Goal: Find contact information: Find contact information

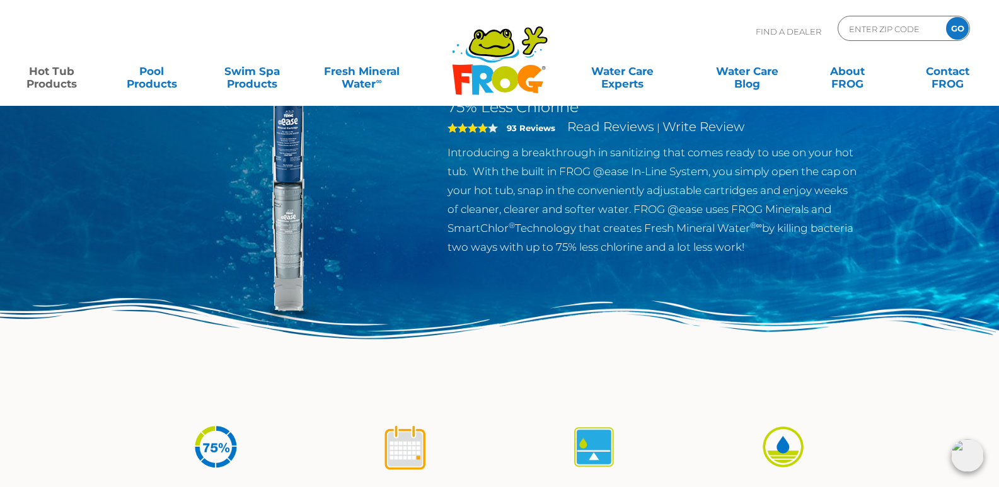
scroll to position [105, 0]
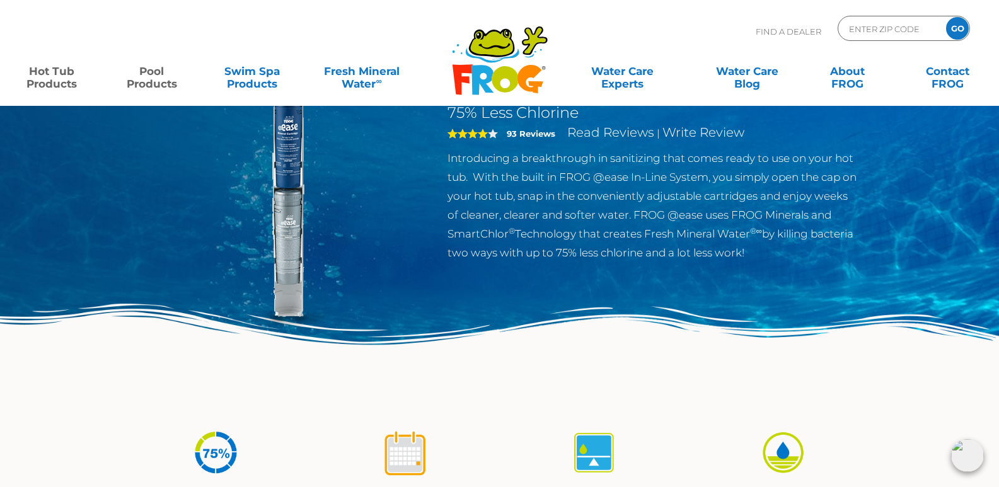
click at [142, 82] on link "Pool Products" at bounding box center [152, 71] width 78 height 25
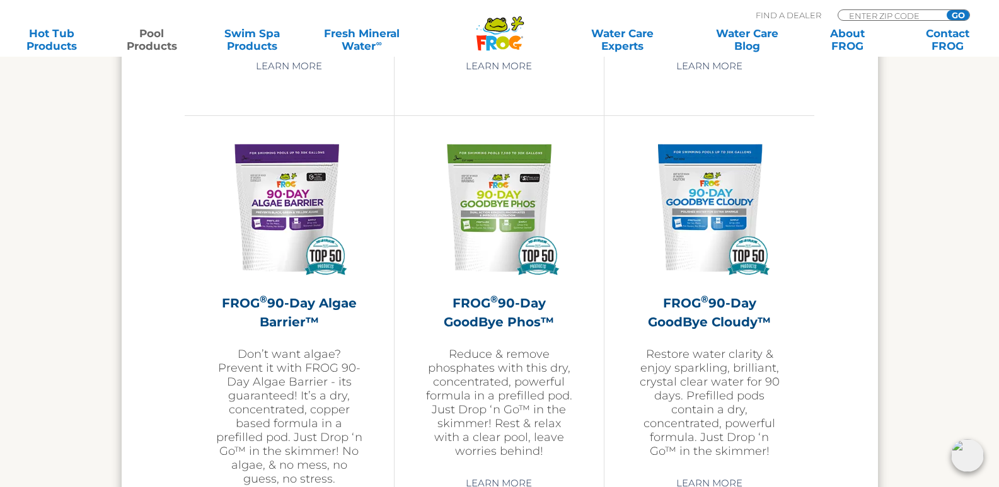
scroll to position [3449, 0]
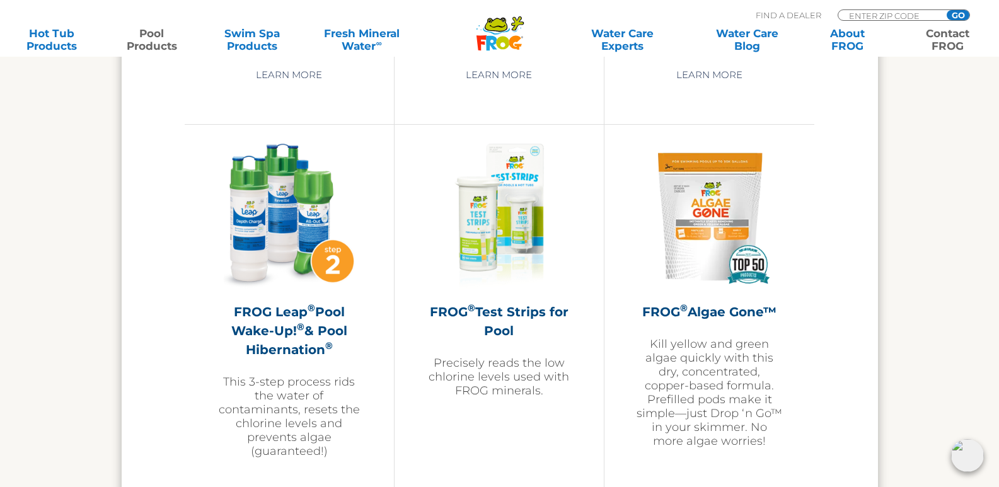
click at [952, 35] on link "Contact FROG" at bounding box center [947, 39] width 78 height 25
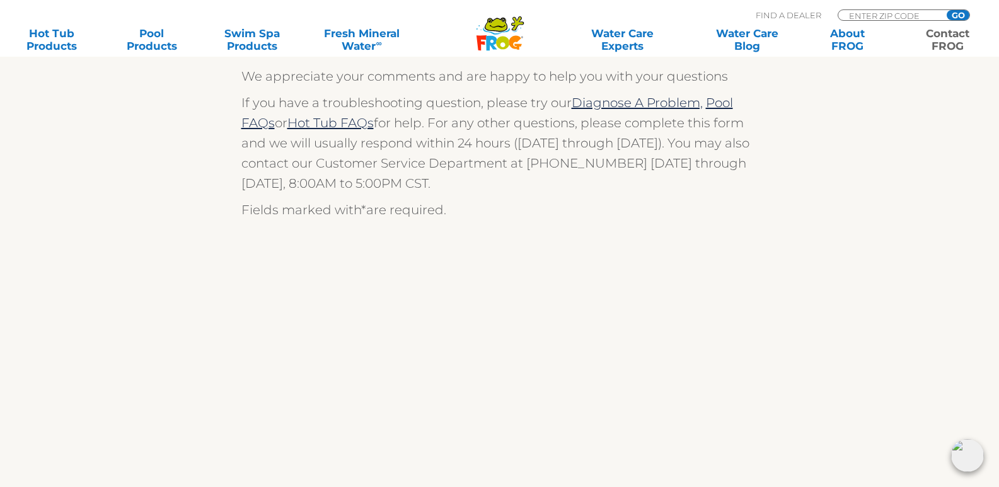
scroll to position [315, 0]
drag, startPoint x: 528, startPoint y: 162, endPoint x: 616, endPoint y: 163, distance: 88.2
click at [616, 163] on p "If you have a troubleshooting question, please try our Diagnose A Problem, Pool…" at bounding box center [499, 144] width 517 height 101
copy p "(800) 222-0169"
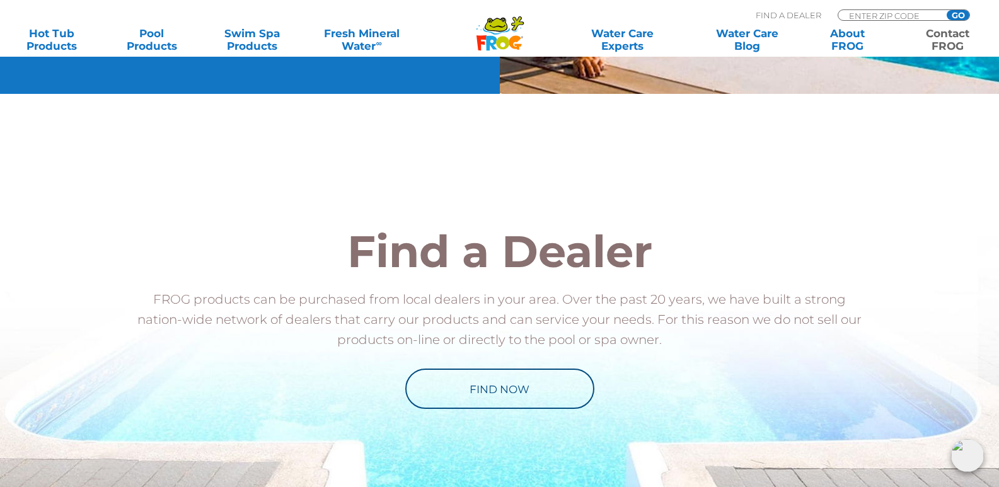
scroll to position [1373, 0]
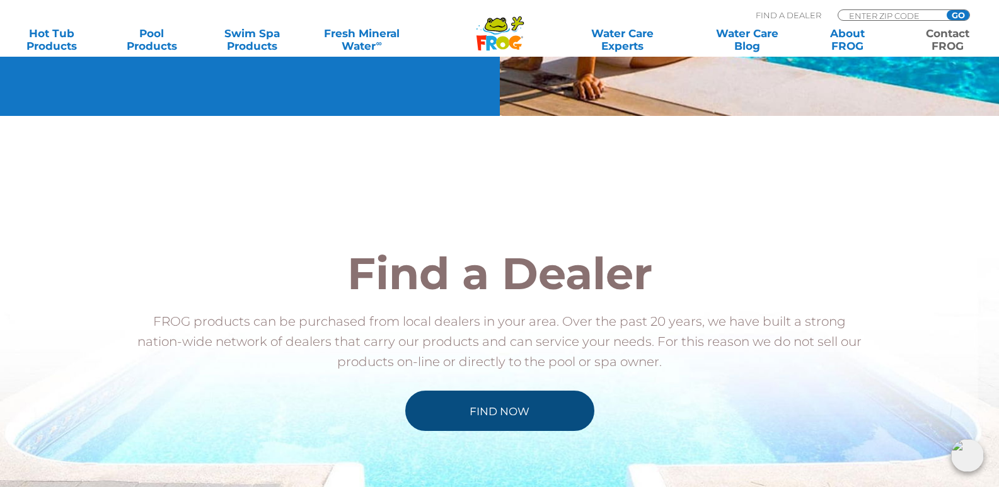
click at [520, 413] on link "Find Now" at bounding box center [499, 411] width 189 height 40
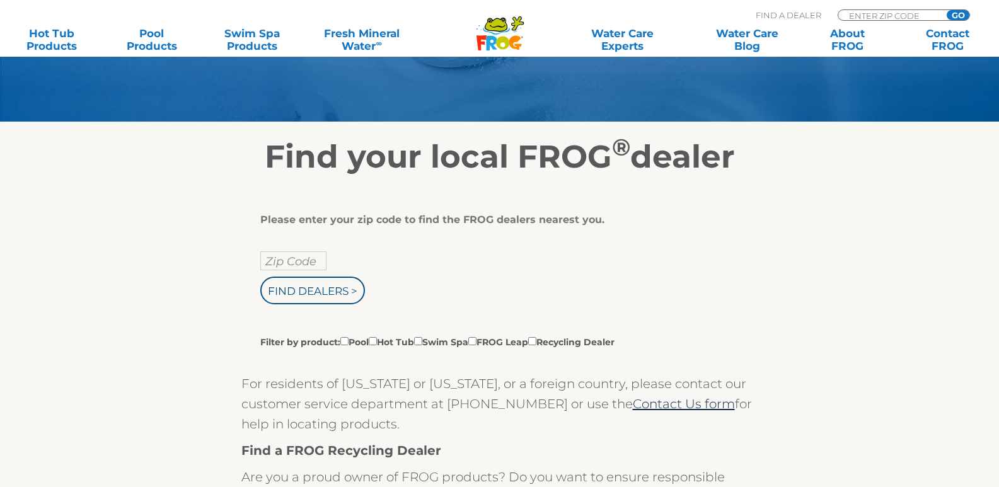
scroll to position [157, 0]
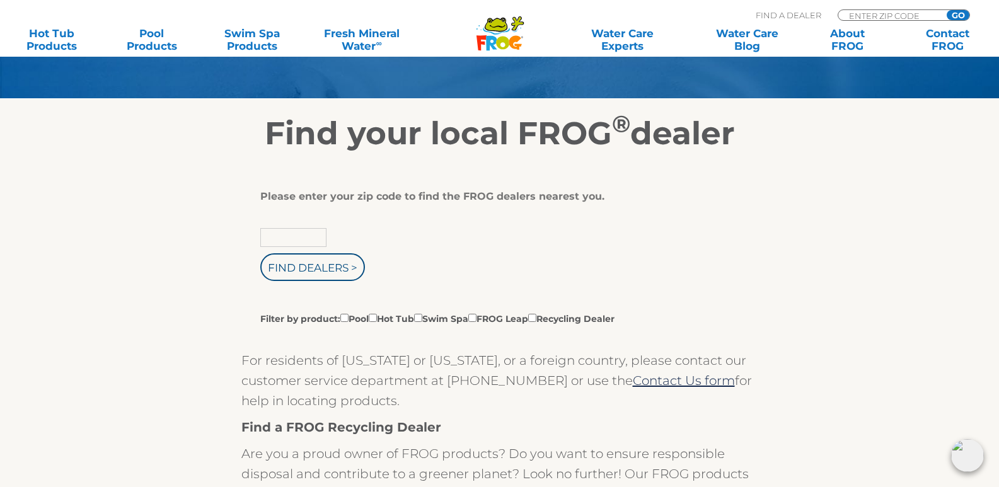
click at [306, 239] on input "text" at bounding box center [293, 237] width 66 height 19
type input "29707"
click at [293, 269] on input "Find Dealers >" at bounding box center [312, 267] width 105 height 28
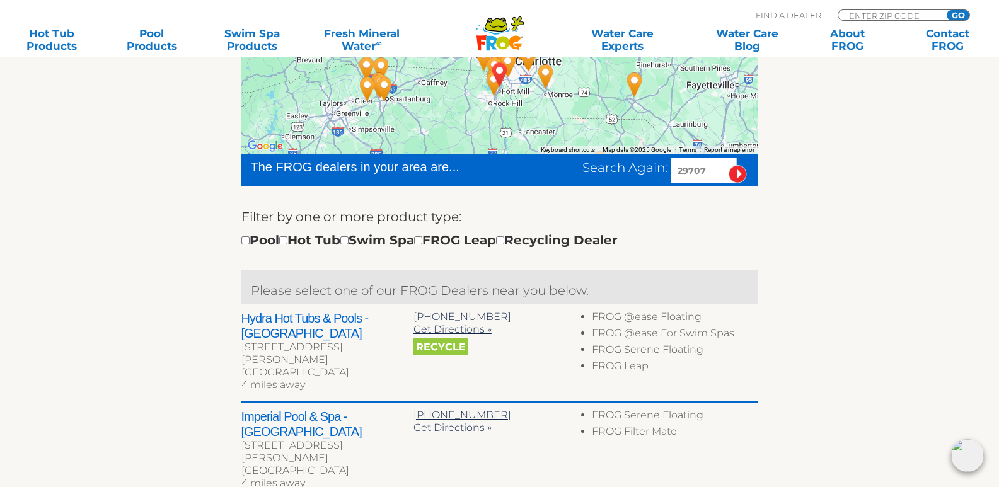
scroll to position [315, 0]
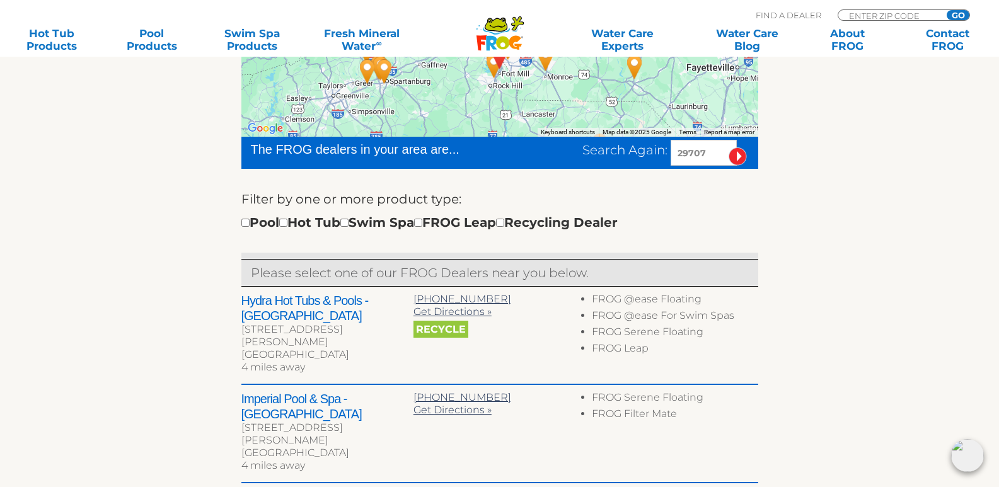
click at [486, 300] on div "[PHONE_NUMBER]" at bounding box center [499, 299] width 172 height 13
drag, startPoint x: 486, startPoint y: 300, endPoint x: 416, endPoint y: 299, distance: 69.9
click at [416, 299] on div "803-203-1322" at bounding box center [499, 299] width 172 height 13
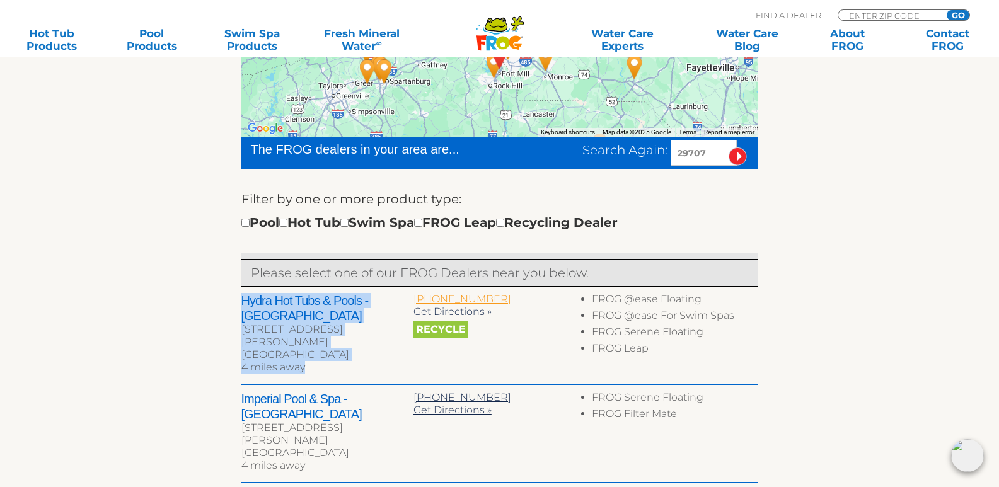
drag, startPoint x: 238, startPoint y: 302, endPoint x: 413, endPoint y: 302, distance: 174.5
click at [413, 302] on div "← Move left → Move right ↑ Move up ↓ Move down + Zoom in - Zoom out Home Jump l…" at bounding box center [499, 413] width 775 height 836
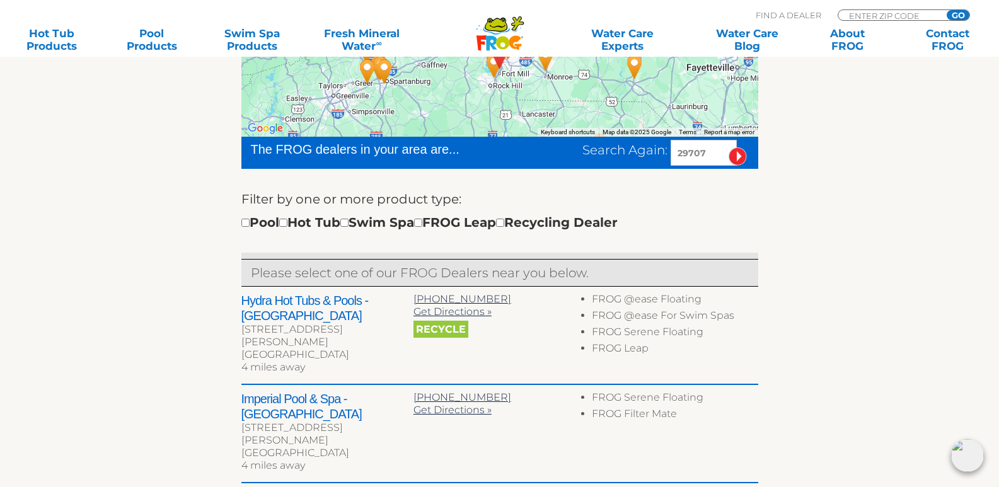
click at [189, 286] on div "← Move left → Move right ↑ Move up ↓ Move down + Zoom in - Zoom out Home Jump l…" at bounding box center [499, 413] width 775 height 836
drag, startPoint x: 241, startPoint y: 299, endPoint x: 397, endPoint y: 301, distance: 155.6
click at [397, 301] on h2 "Hydra Hot Tubs & Pools - Fort Mill" at bounding box center [327, 308] width 172 height 30
click at [180, 294] on div "← Move left → Move right ↑ Move up ↓ Move down + Zoom in - Zoom out Home Jump l…" at bounding box center [499, 413] width 775 height 836
drag, startPoint x: 238, startPoint y: 302, endPoint x: 384, endPoint y: 304, distance: 146.2
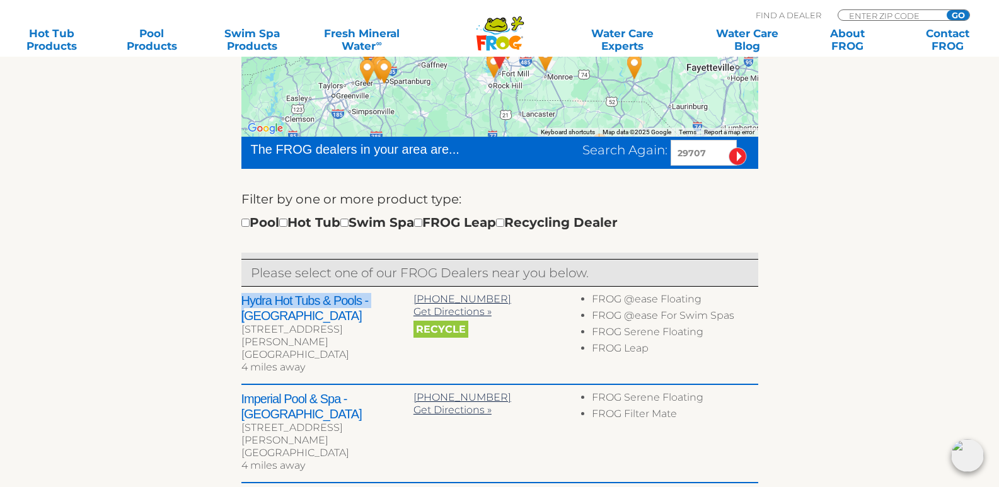
click at [383, 304] on div "← Move left → Move right ↑ Move up ↓ Move down + Zoom in - Zoom out Home Jump l…" at bounding box center [499, 413] width 775 height 836
drag, startPoint x: 396, startPoint y: 304, endPoint x: 411, endPoint y: 301, distance: 14.8
click at [411, 301] on h2 "Hydra Hot Tubs & Pools - Fort Mill" at bounding box center [327, 308] width 172 height 30
drag, startPoint x: 232, startPoint y: 295, endPoint x: 362, endPoint y: 300, distance: 129.2
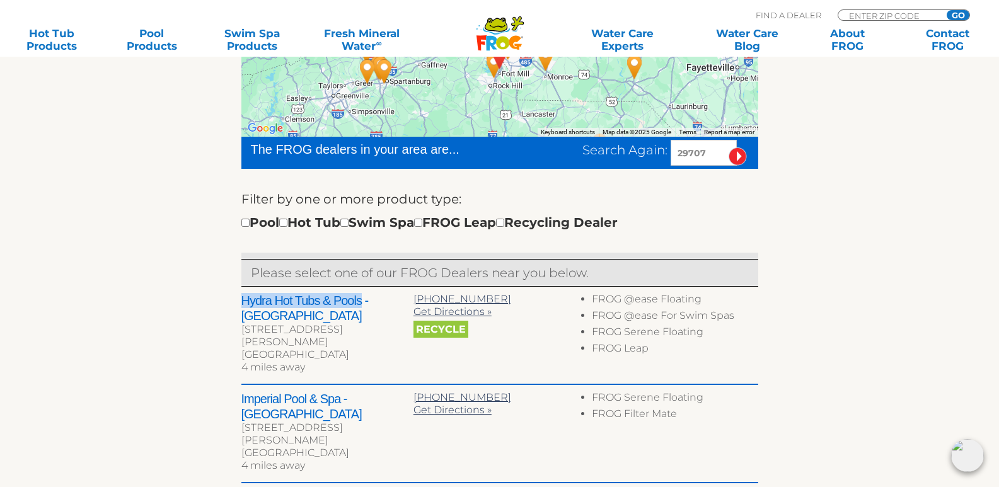
click at [362, 300] on div "← Move left → Move right ↑ Move up ↓ Move down + Zoom in - Zoom out Home Jump l…" at bounding box center [499, 413] width 775 height 836
copy h2 "Hydra Hot Tubs & Pools"
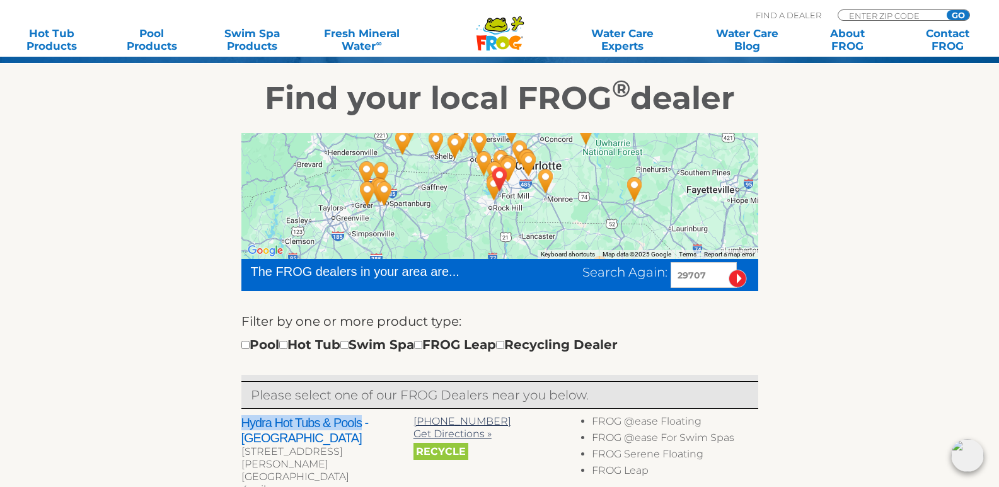
scroll to position [210, 0]
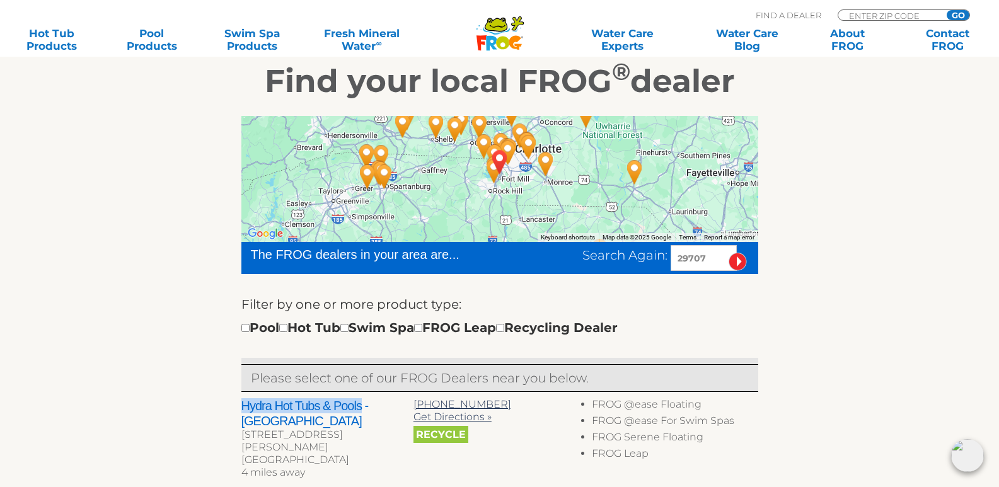
click at [531, 219] on div at bounding box center [499, 179] width 517 height 126
drag, startPoint x: 694, startPoint y: 152, endPoint x: 695, endPoint y: 166, distance: 13.9
click at [695, 156] on div at bounding box center [499, 179] width 517 height 126
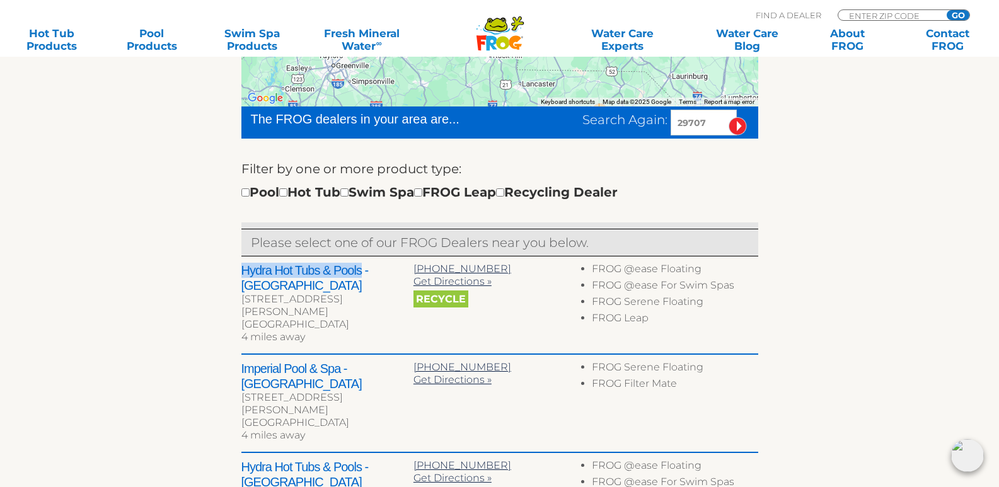
scroll to position [367, 0]
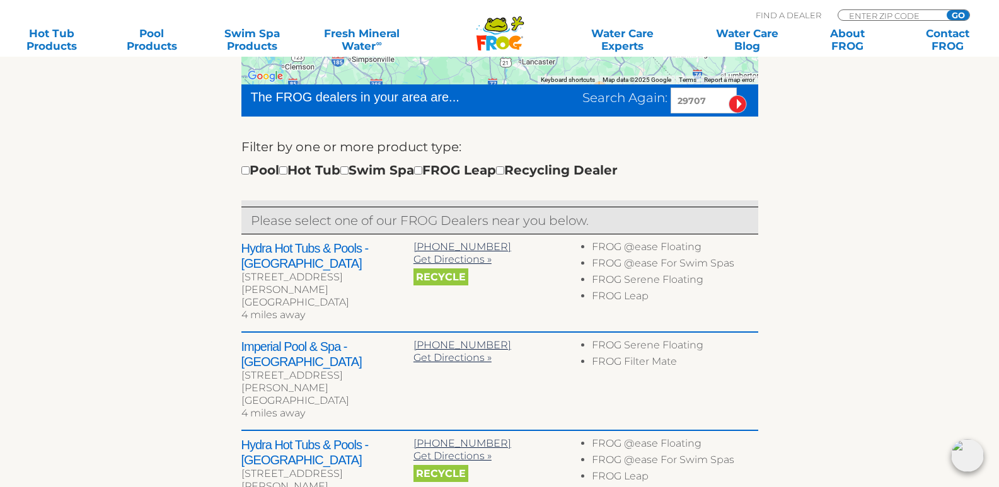
click at [913, 287] on section "Find your local FROG ® dealer ← Move left → Move right ↑ Move up ↓ Move down + …" at bounding box center [499, 334] width 999 height 890
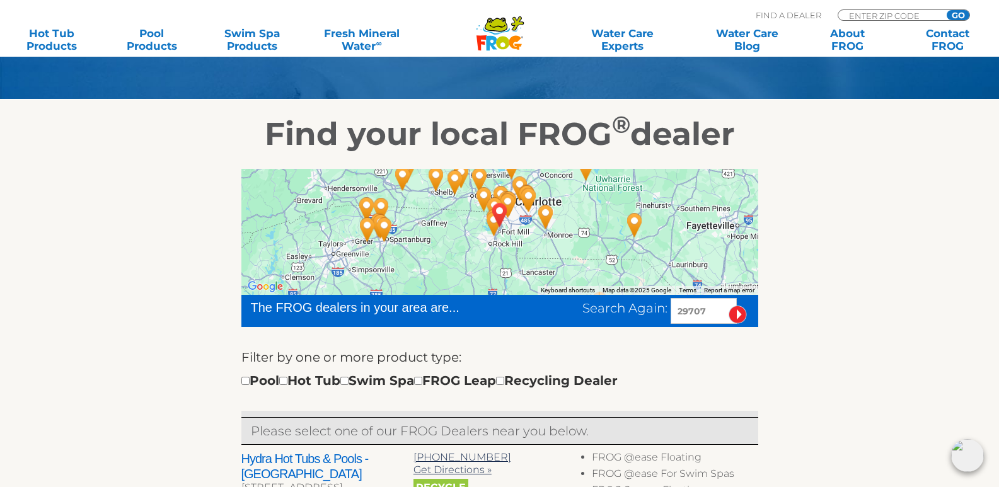
scroll to position [115, 0]
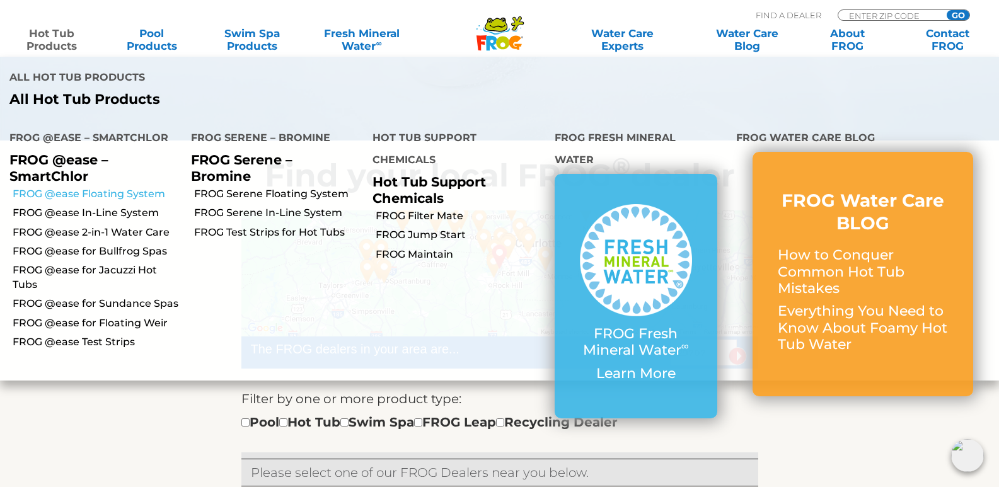
click at [113, 196] on link "FROG @ease Floating System" at bounding box center [97, 194] width 169 height 14
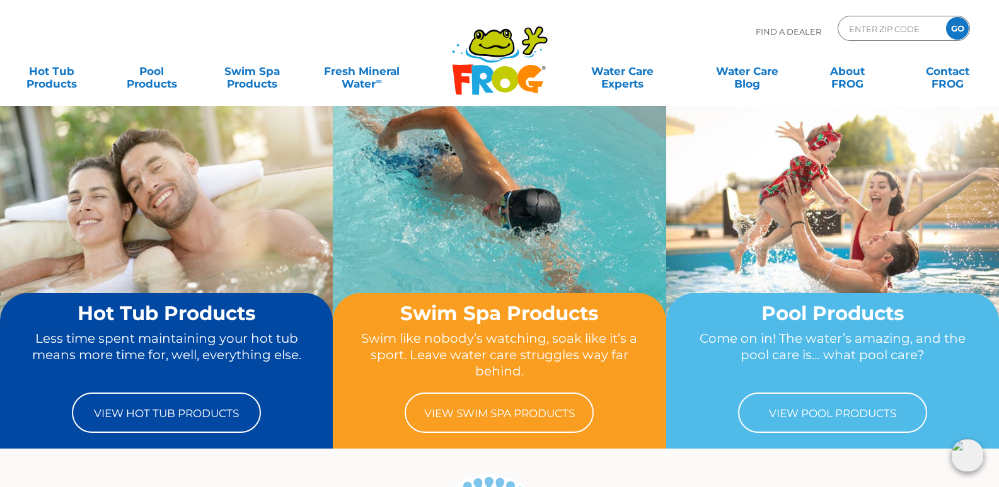
click at [323, 28] on div "Find A Dealer ENTER ZIP CODE GO" at bounding box center [499, 37] width 973 height 43
click at [957, 76] on link "Contact FROG" at bounding box center [947, 71] width 78 height 25
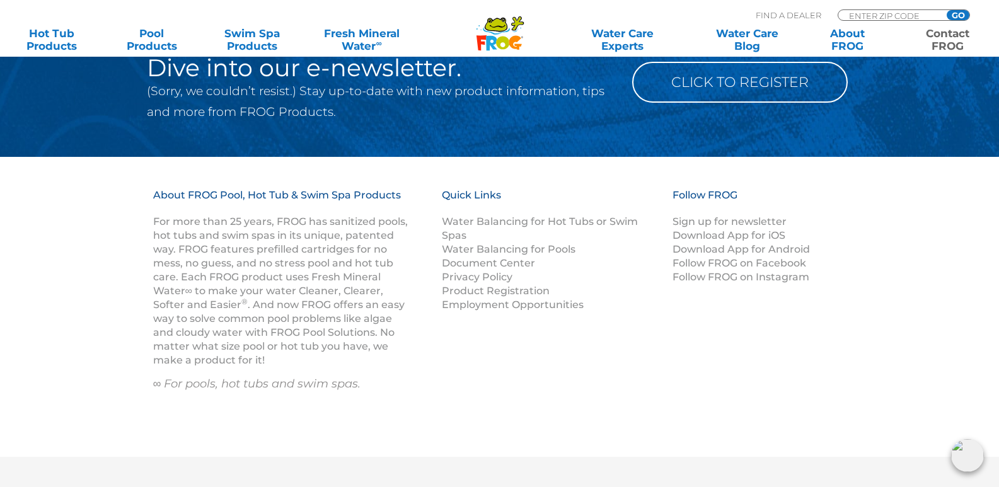
scroll to position [2003, 0]
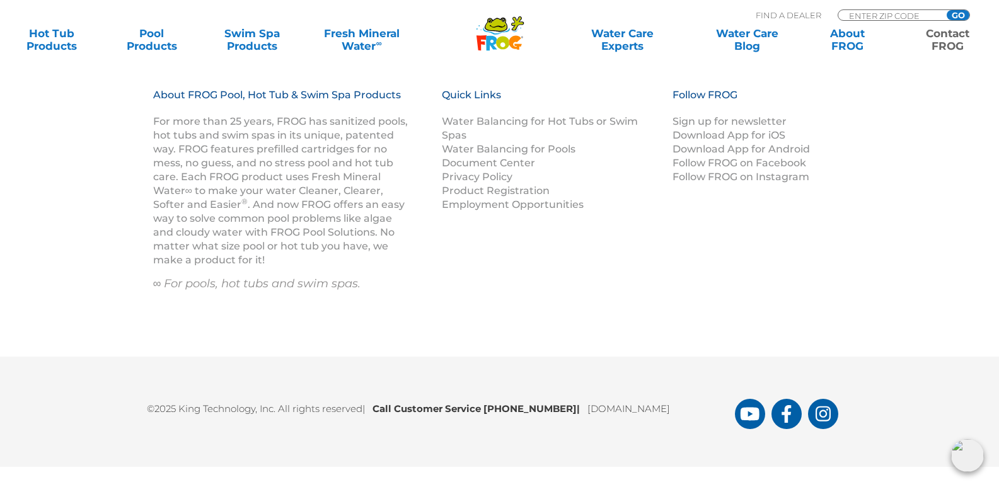
drag, startPoint x: 706, startPoint y: 411, endPoint x: 580, endPoint y: 418, distance: 126.8
click at [580, 418] on div "©2025 King Technology, Inc. All rights reserved | Call Customer Service [PHONE_…" at bounding box center [500, 411] width 756 height 35
copy link "[DOMAIN_NAME]"
